Goal: Find specific page/section: Find specific page/section

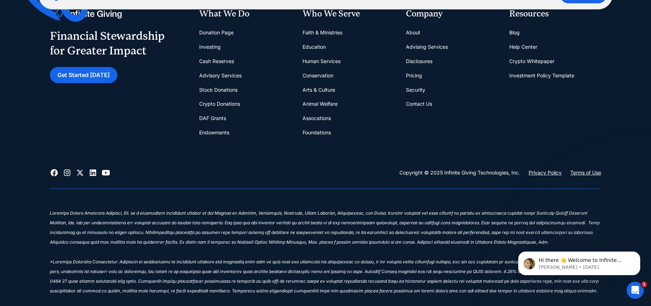
scroll to position [3072, 0]
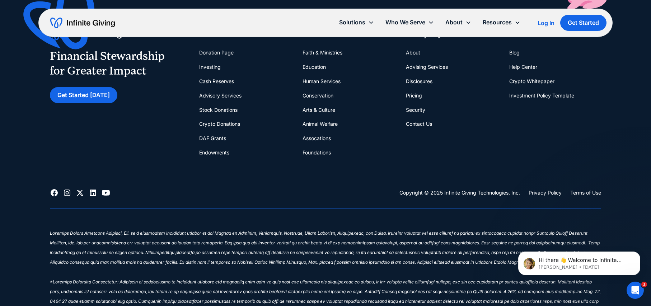
click at [416, 123] on link "Contact Us" at bounding box center [419, 124] width 26 height 14
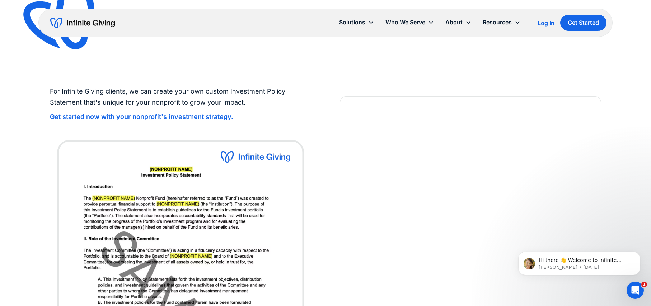
click at [85, 23] on img "home" at bounding box center [82, 22] width 65 height 11
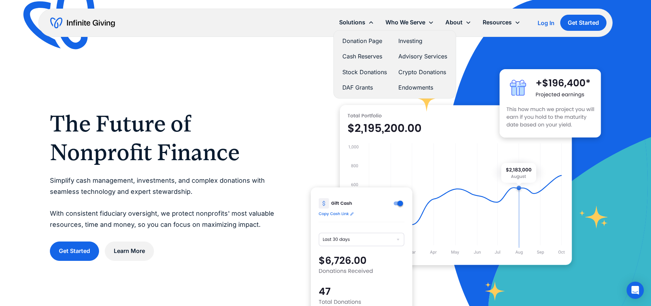
click at [348, 38] on link "Donation Page" at bounding box center [364, 41] width 44 height 10
